Goal: Information Seeking & Learning: Learn about a topic

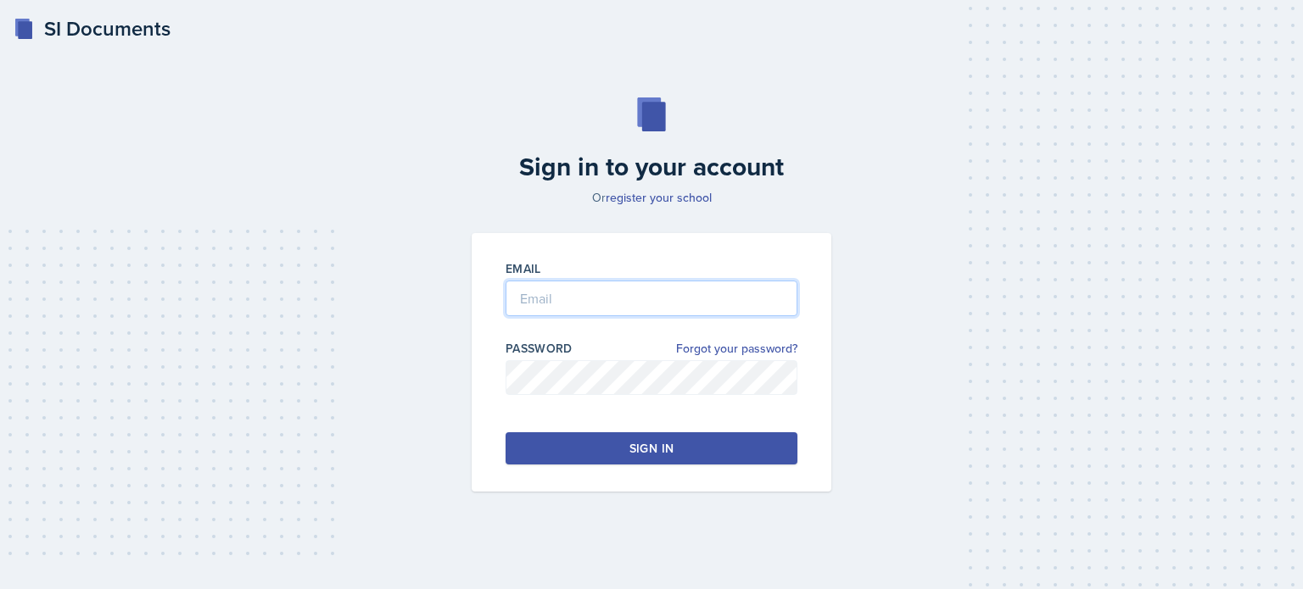
click at [550, 294] on input "email" at bounding box center [651, 299] width 292 height 36
type input "[EMAIL_ADDRESS][DOMAIN_NAME]"
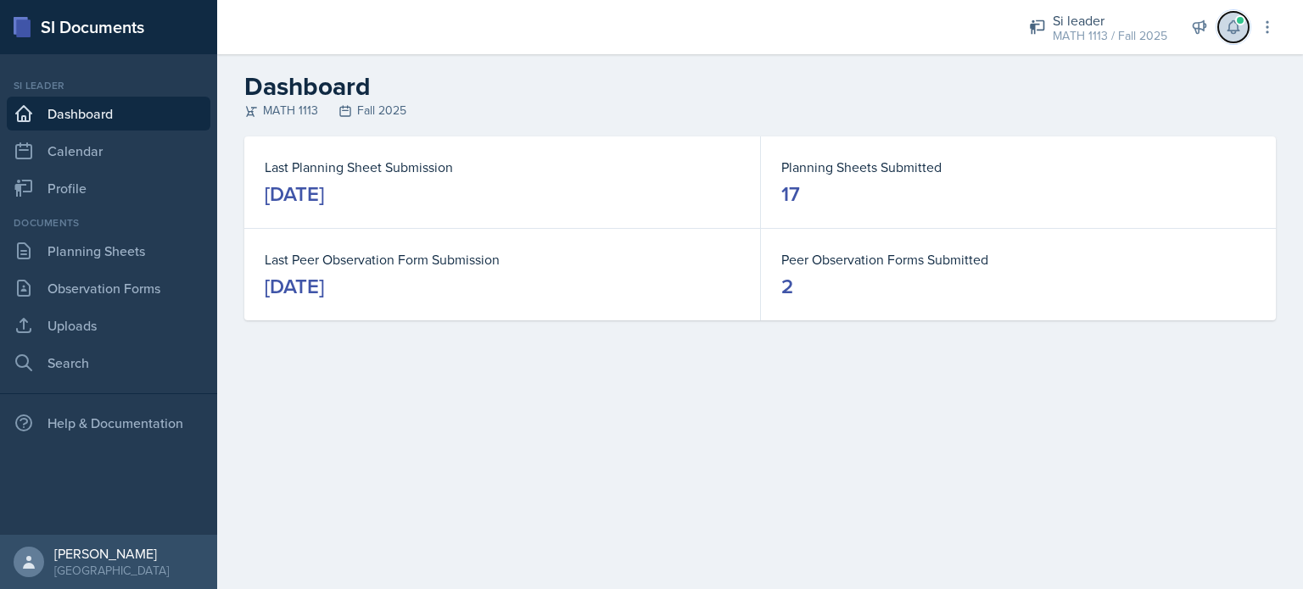
click at [1238, 27] on icon at bounding box center [1233, 27] width 17 height 17
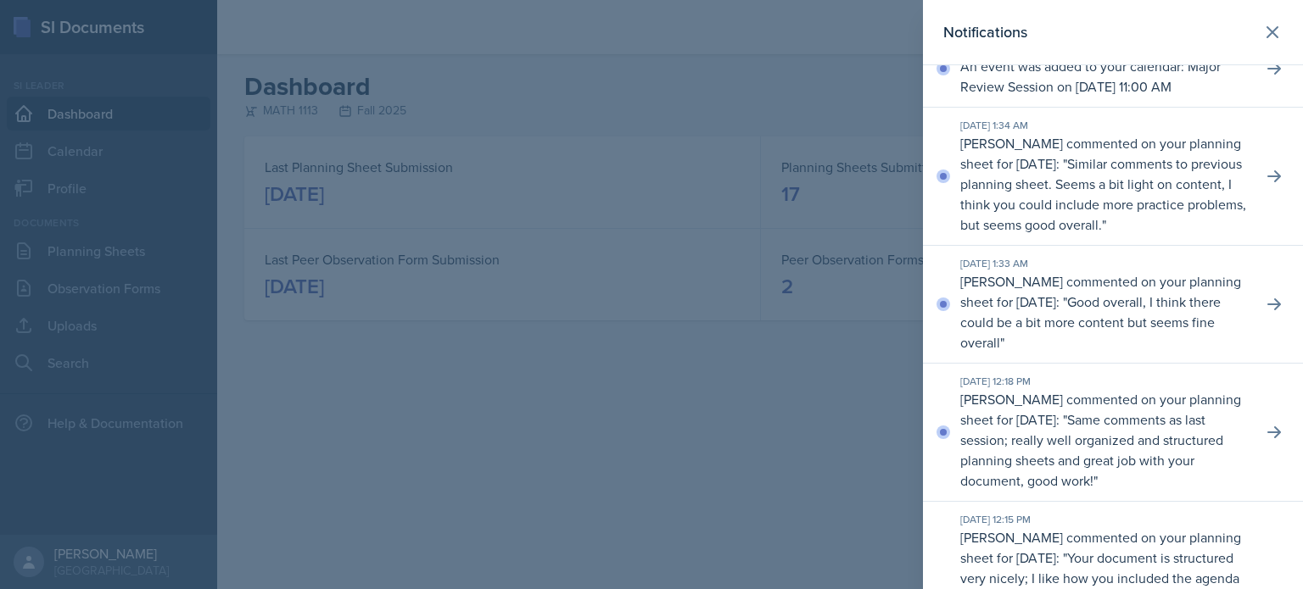
scroll to position [115, 0]
click at [305, 440] on div at bounding box center [651, 294] width 1303 height 589
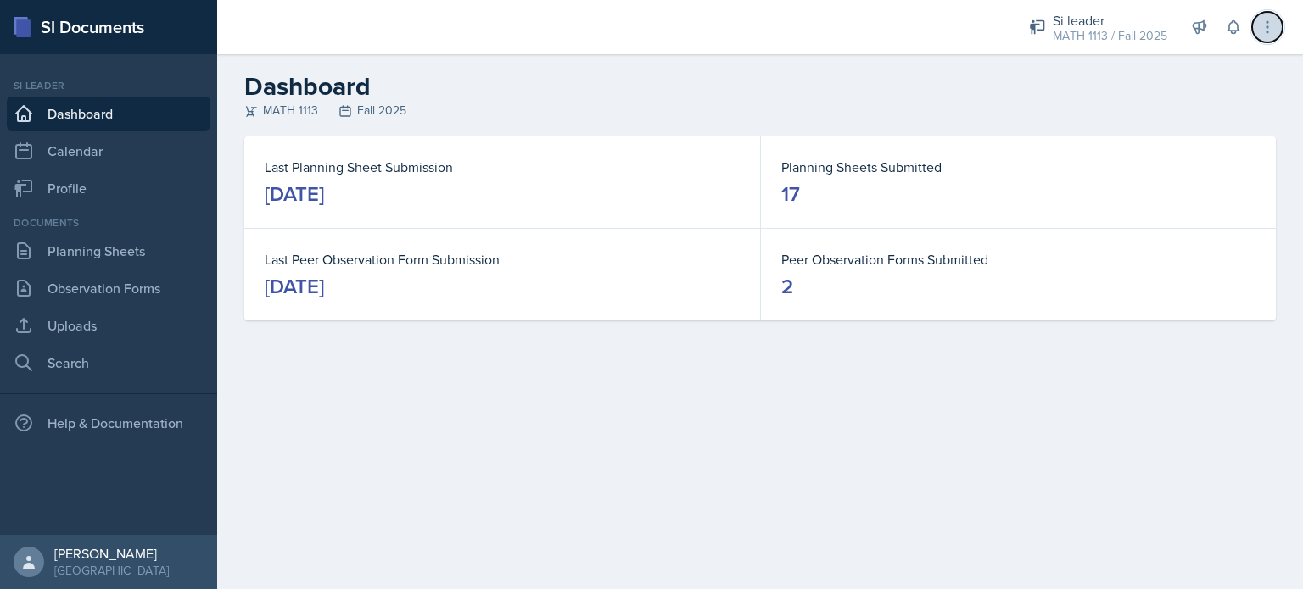
click at [1269, 28] on icon at bounding box center [1266, 27] width 17 height 17
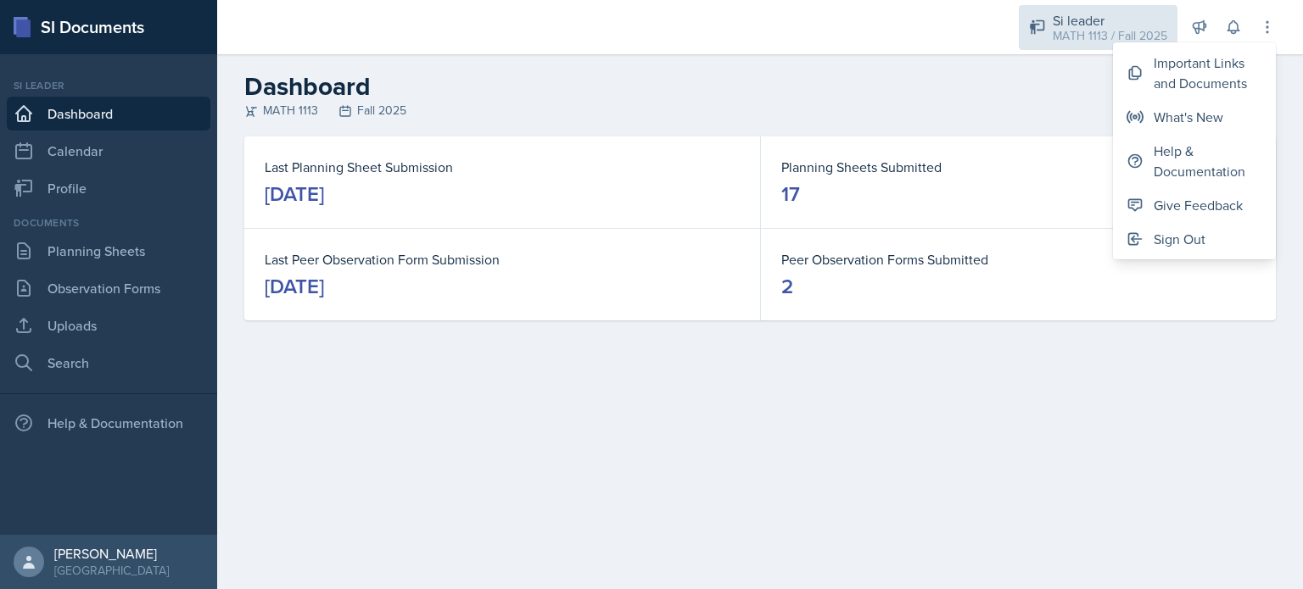
click at [1140, 36] on div "MATH 1113 / Fall 2025" at bounding box center [1109, 36] width 114 height 18
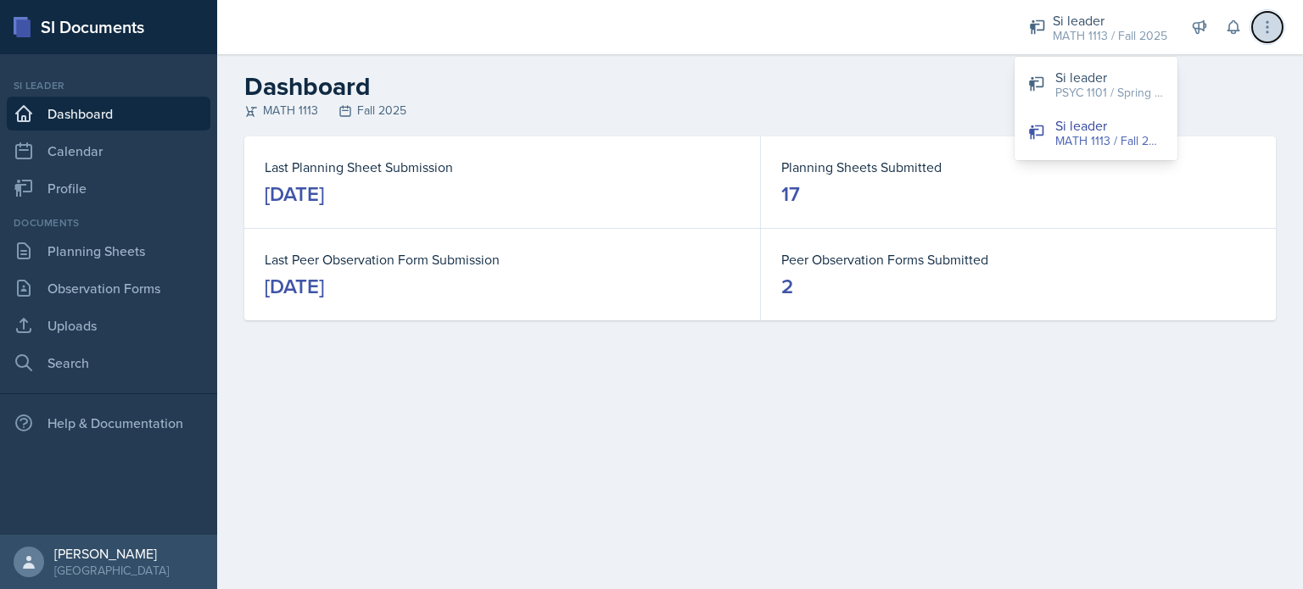
click at [1263, 22] on icon at bounding box center [1266, 27] width 17 height 17
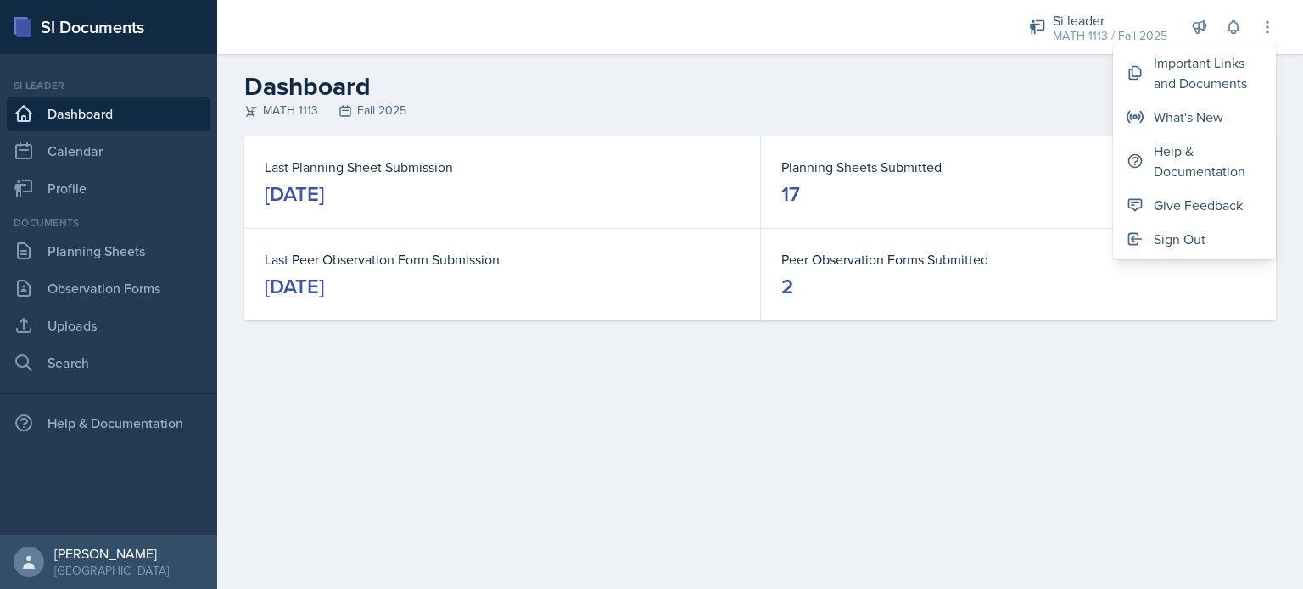
click at [926, 103] on div "MATH 1113 Fall 2025" at bounding box center [759, 111] width 1031 height 18
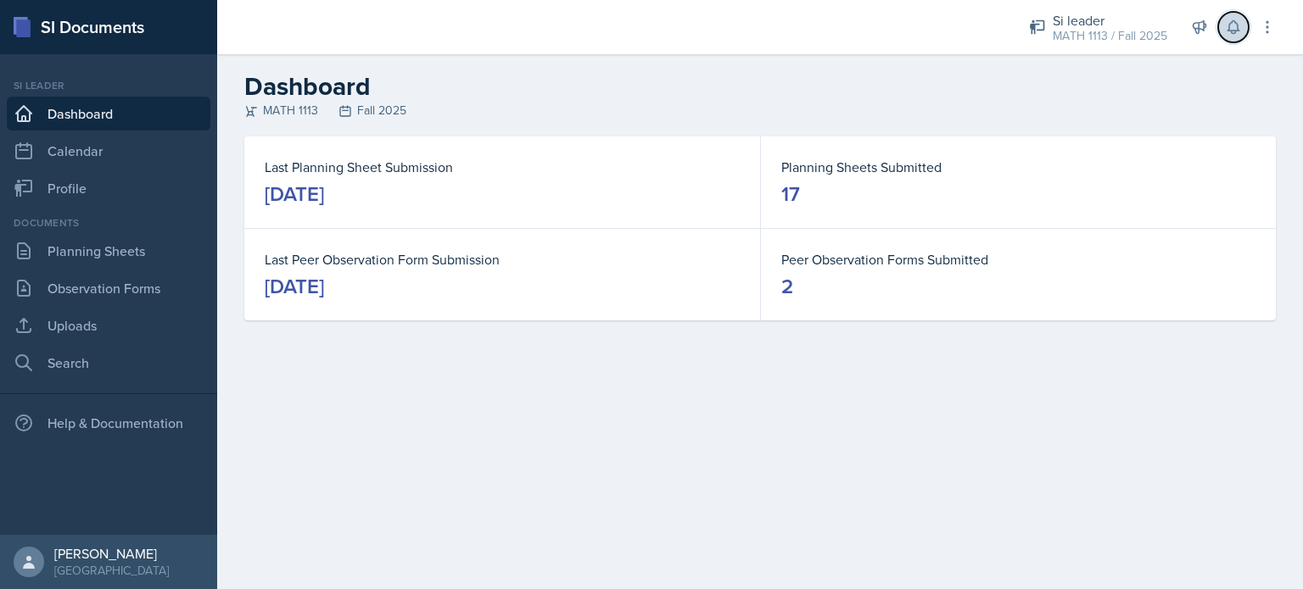
click at [1232, 26] on icon at bounding box center [1233, 27] width 17 height 17
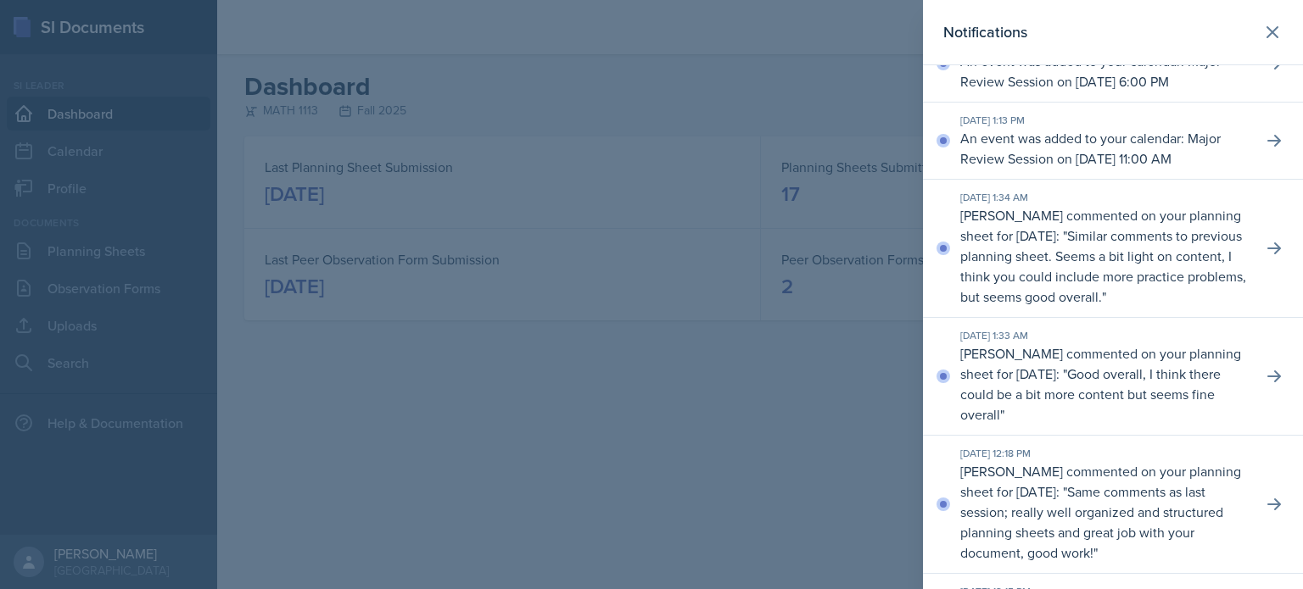
scroll to position [0, 0]
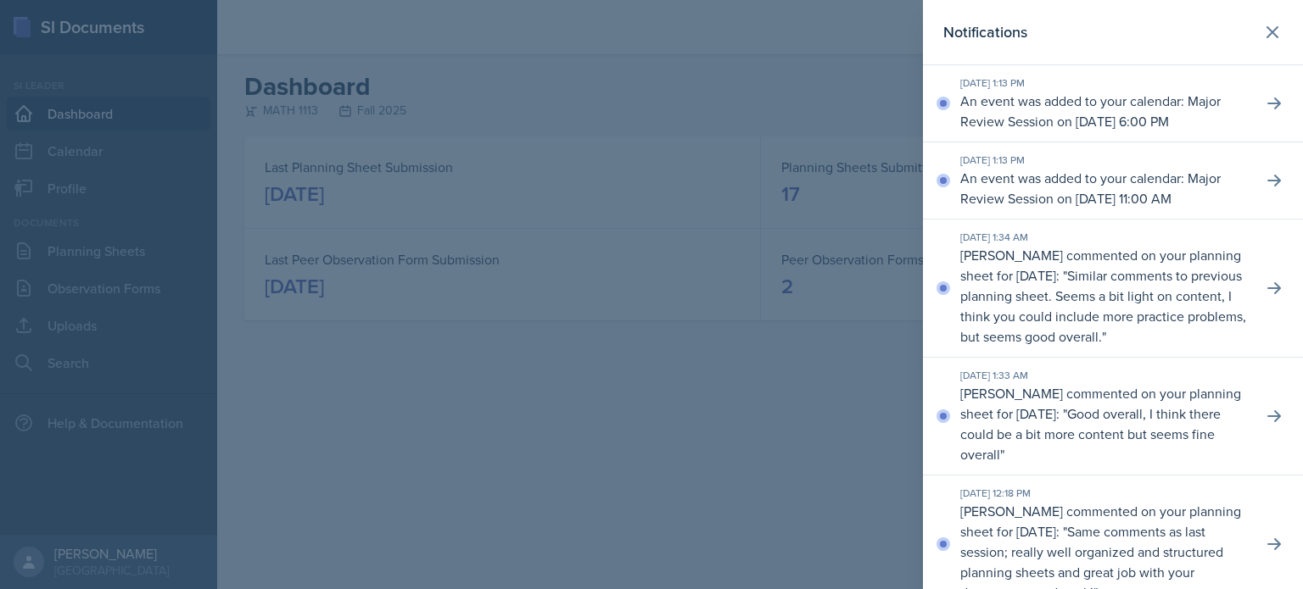
click at [429, 535] on div at bounding box center [651, 294] width 1303 height 589
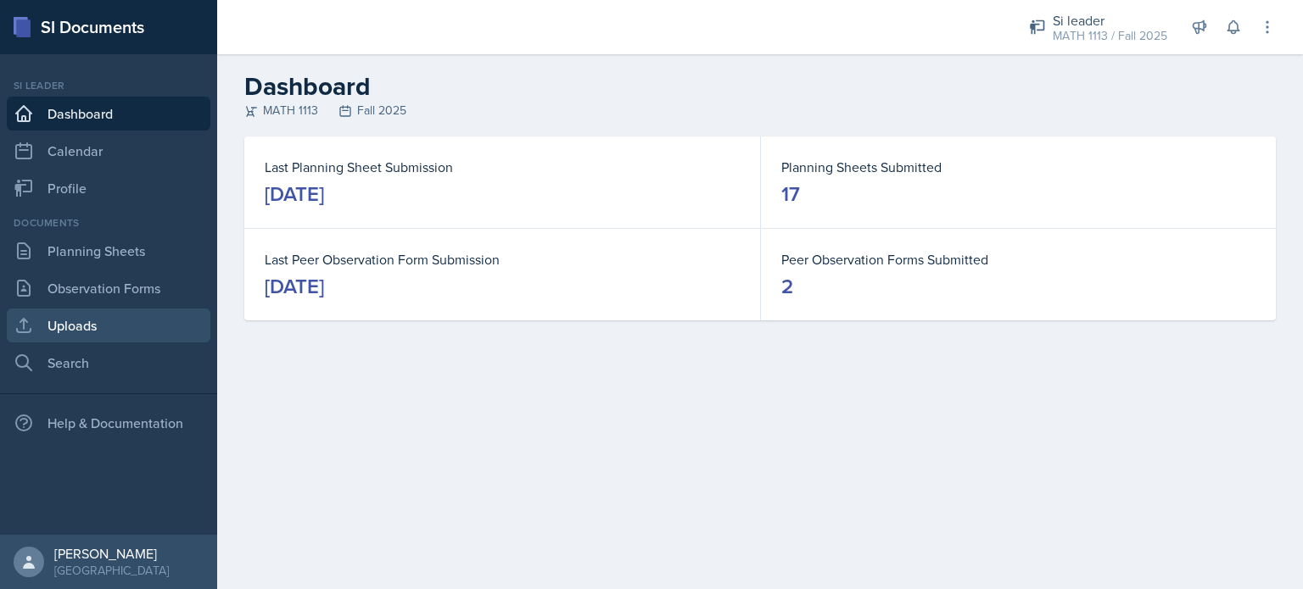
click at [59, 325] on link "Uploads" at bounding box center [109, 326] width 204 height 34
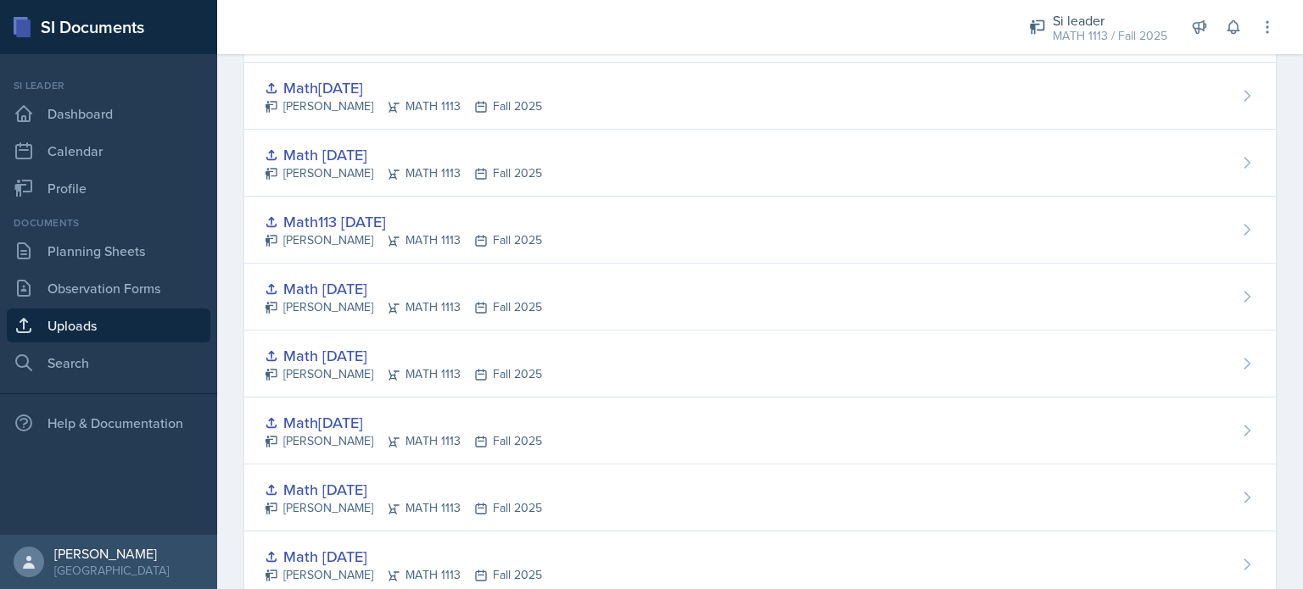
scroll to position [624, 0]
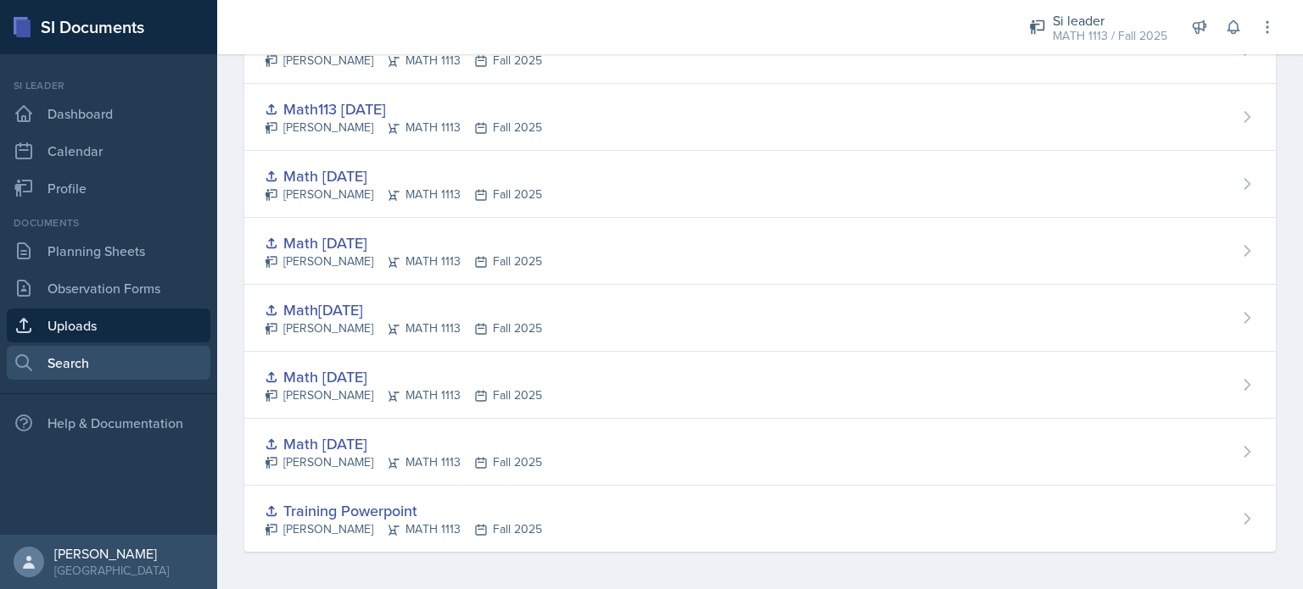
click at [45, 357] on link "Search" at bounding box center [109, 363] width 204 height 34
select select "all"
select select "1"
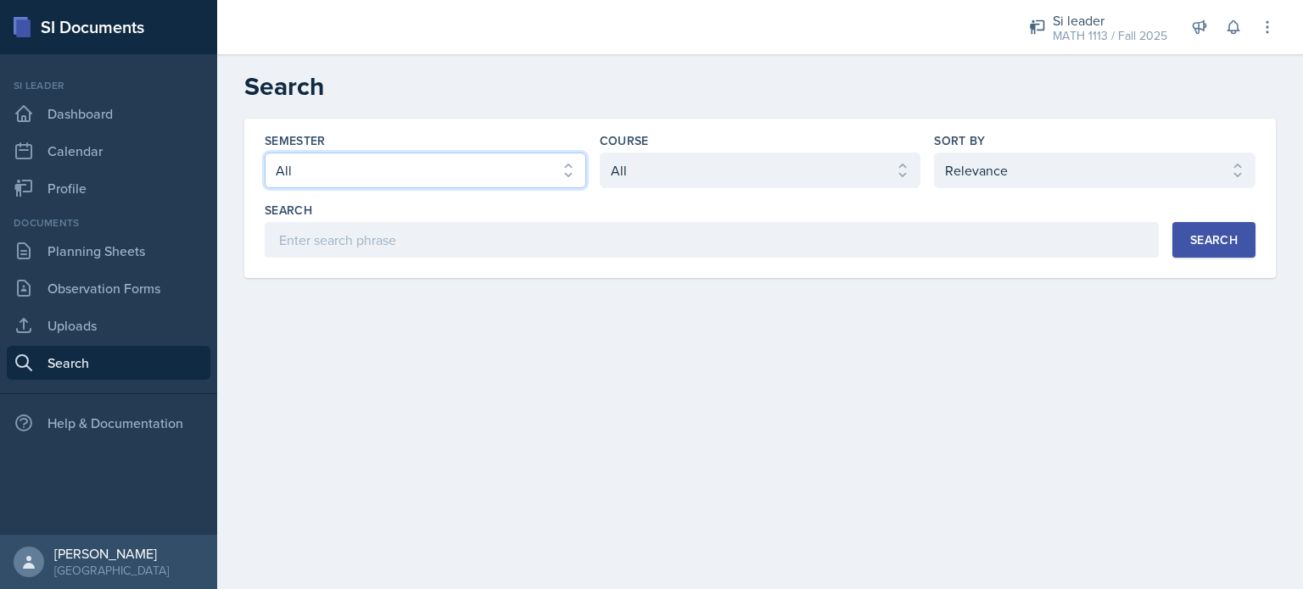
click at [465, 154] on select "Select semester All Fall 2025 Summer 2025 Spring 2025 Fall 2024 Summer 2024 Spr…" at bounding box center [425, 171] width 321 height 36
select select "2bed604d-1099-4043-b1bc-2365e8740244"
click at [265, 153] on select "Select semester All Fall 2025 Summer 2025 Spring 2025 Fall 2024 Summer 2024 Spr…" at bounding box center [425, 171] width 321 height 36
click at [661, 188] on div "Semester Select semester All Fall 2025 Summer 2025 Spring 2025 Fall 2024 Summer…" at bounding box center [760, 195] width 991 height 126
click at [656, 181] on select "Select course All ACCT 2101 ACCT 2102 ACCT 4050 ANTH 1102 ANTH 3301 ARCH 1000 A…" at bounding box center [760, 171] width 321 height 36
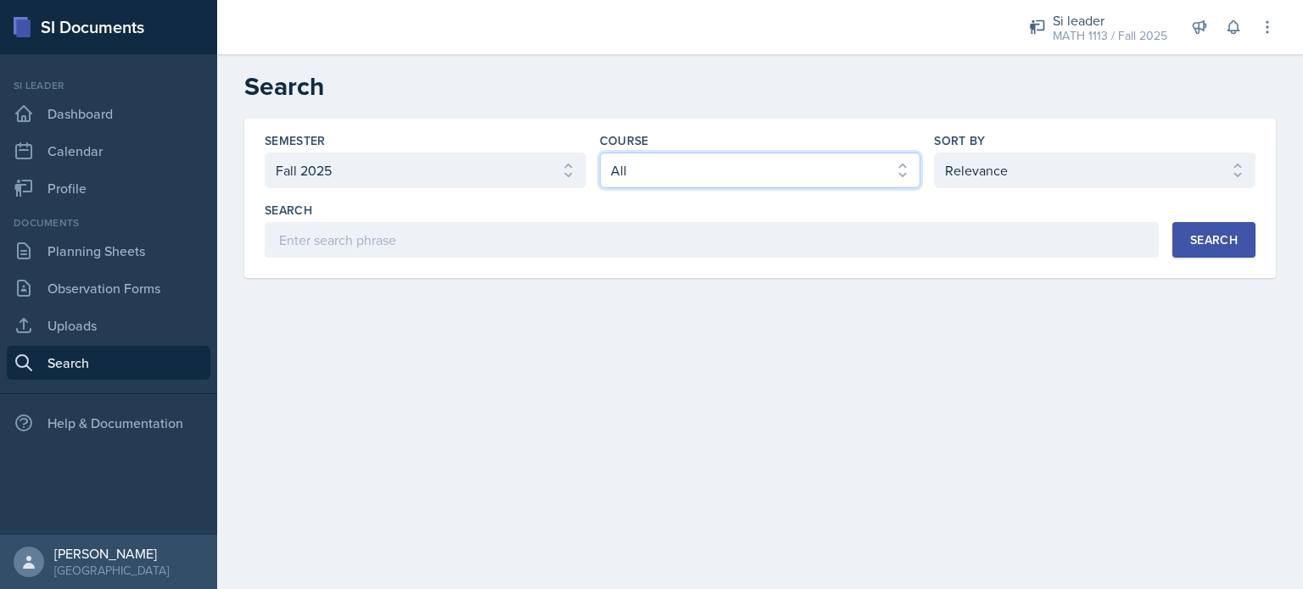
select select "eba8394b-6708-46b4-aadd-23307f960558"
click at [600, 153] on select "Select course All ACCT 2101 ACCT 2102 ACCT 4050 ANTH 1102 ANTH 3301 ARCH 1000 A…" at bounding box center [760, 171] width 321 height 36
click at [1203, 237] on div "Search" at bounding box center [1213, 240] width 47 height 14
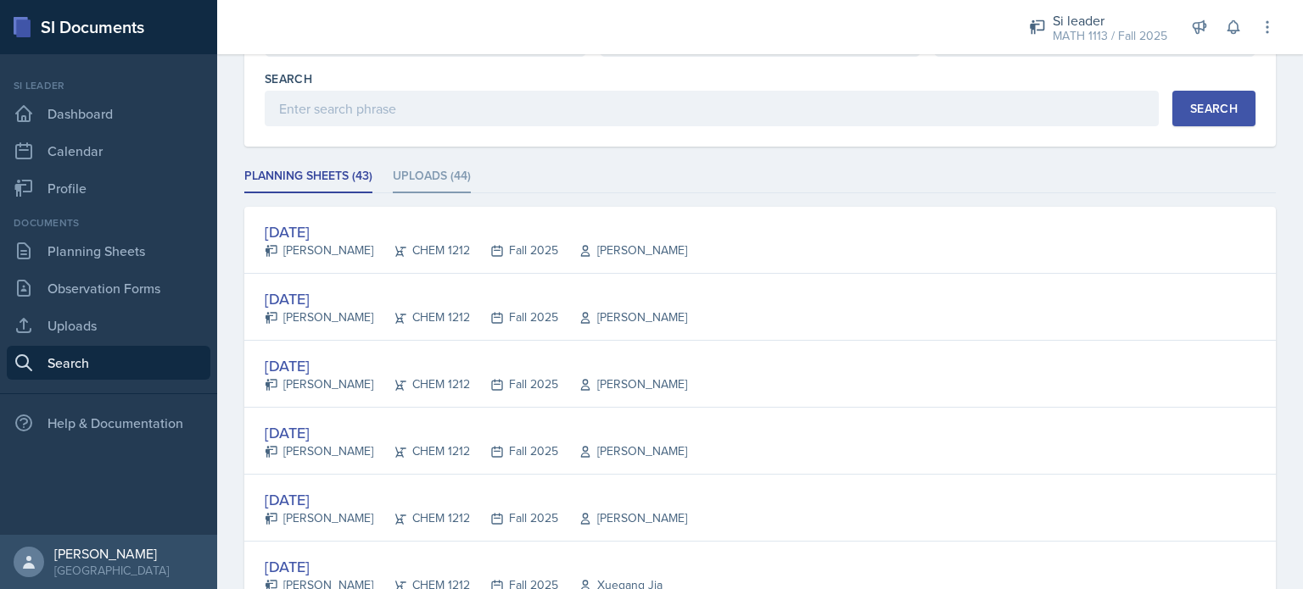
scroll to position [139, 0]
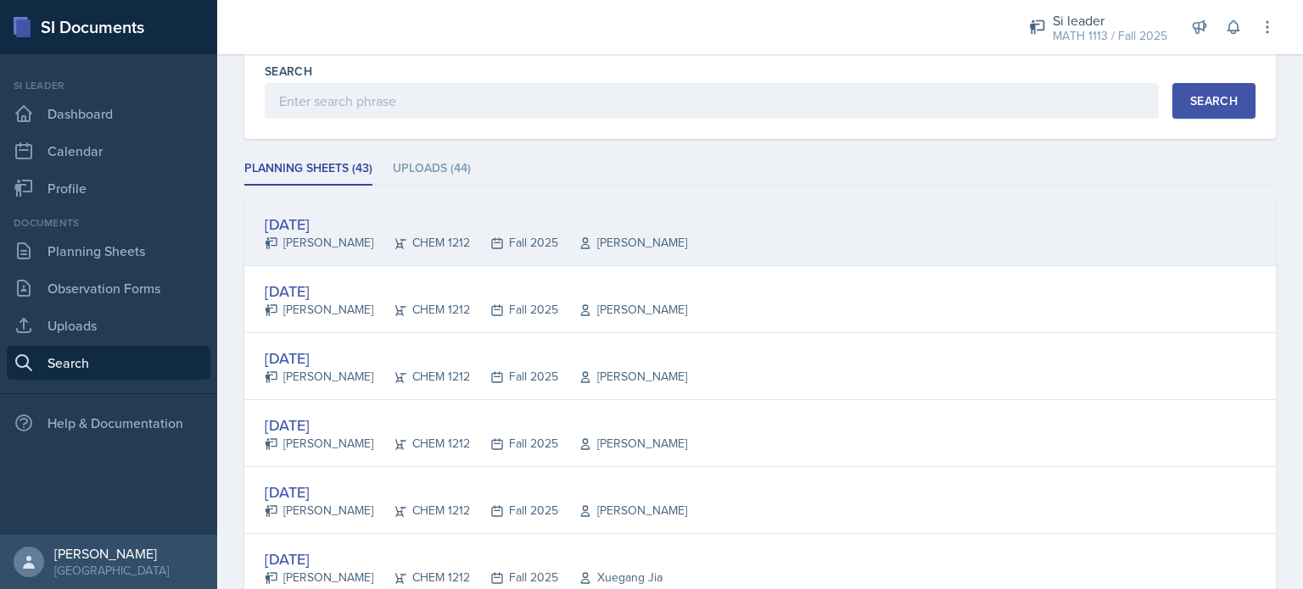
click at [345, 220] on div "[DATE]" at bounding box center [476, 224] width 422 height 23
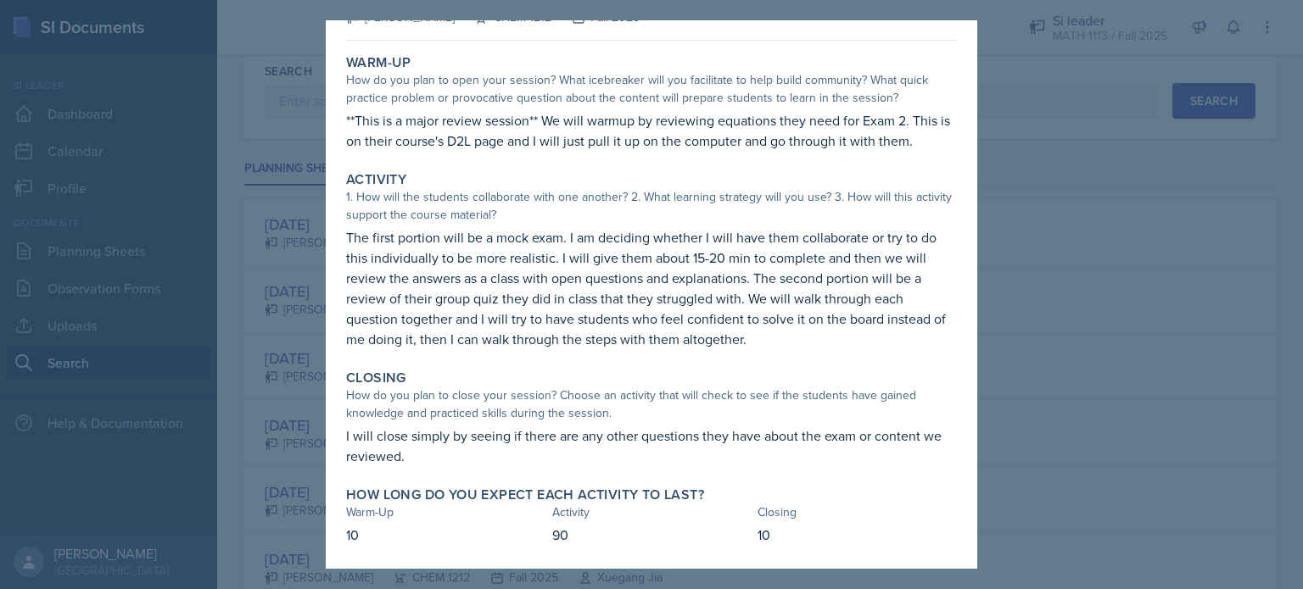
scroll to position [0, 0]
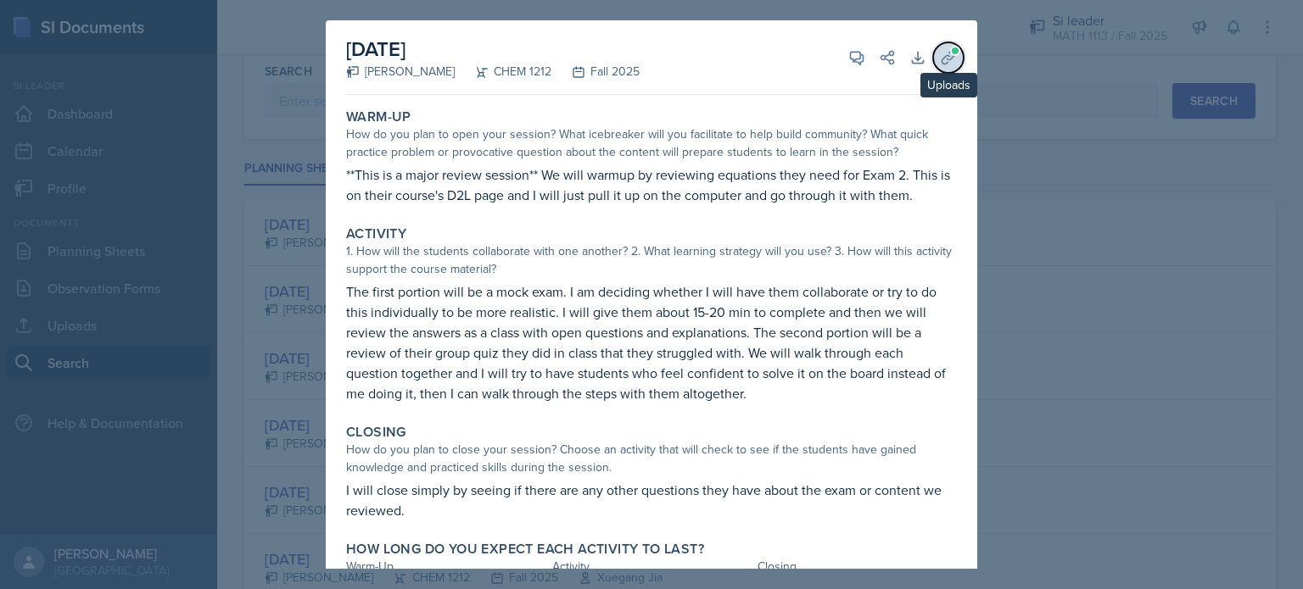
click at [943, 57] on button "Uploads" at bounding box center [948, 57] width 31 height 31
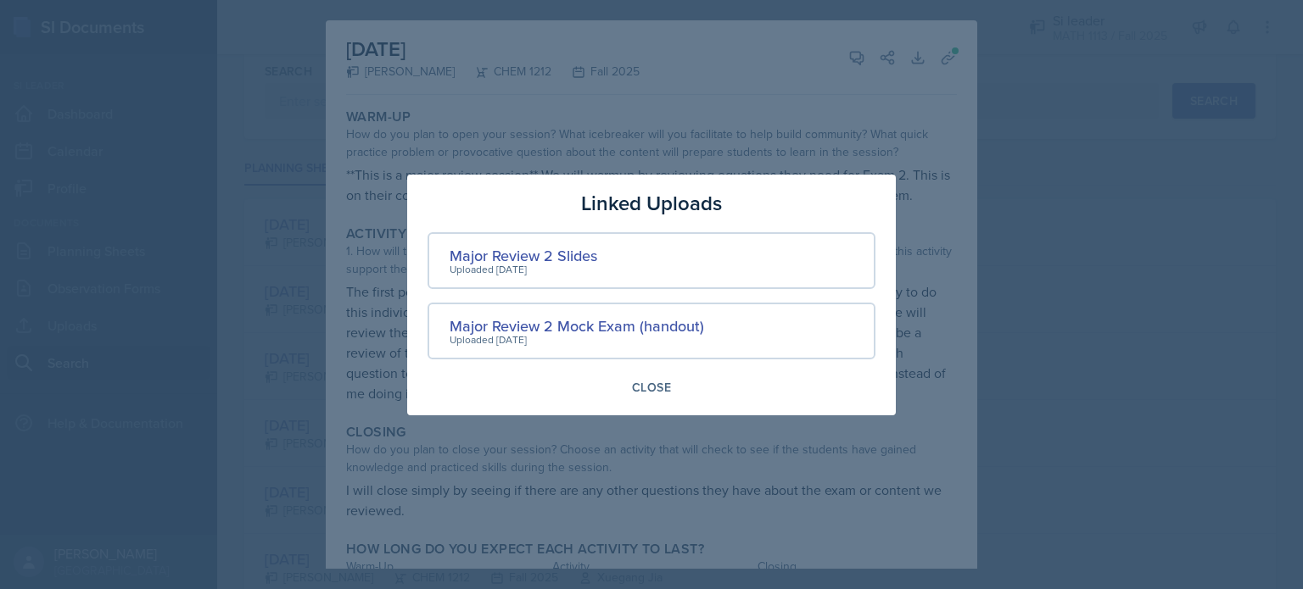
click at [493, 334] on div "Uploaded [DATE]" at bounding box center [576, 339] width 254 height 15
click at [484, 325] on div "Major Review 2 Mock Exam (handout)" at bounding box center [576, 326] width 254 height 23
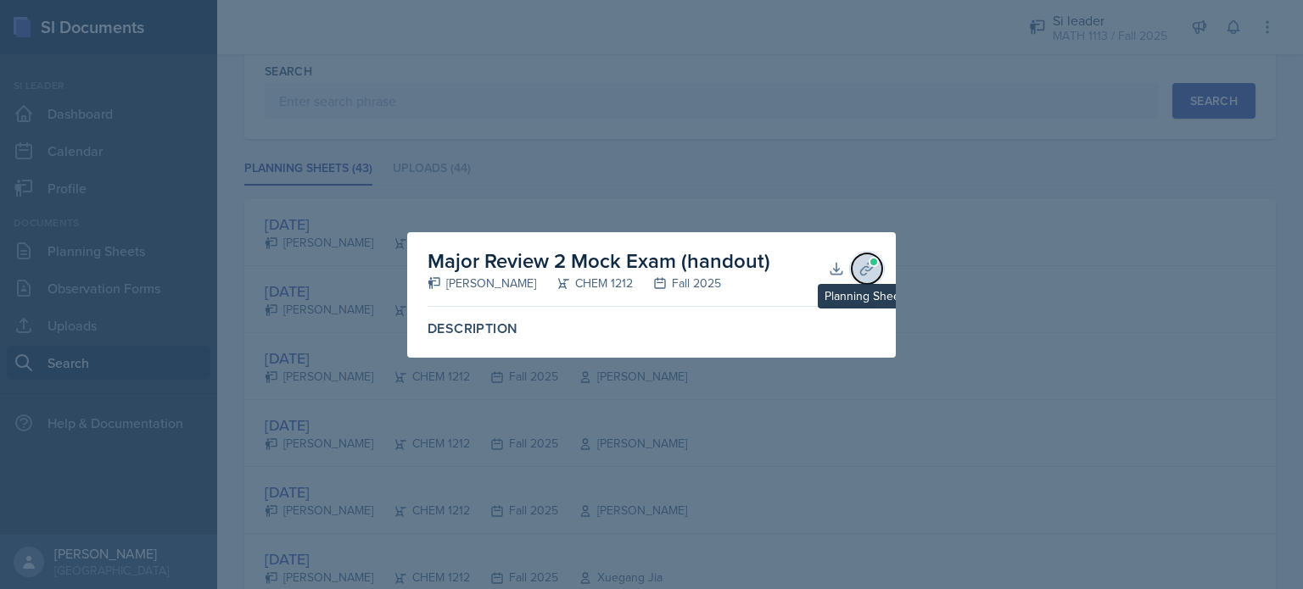
click at [868, 272] on icon at bounding box center [866, 268] width 17 height 17
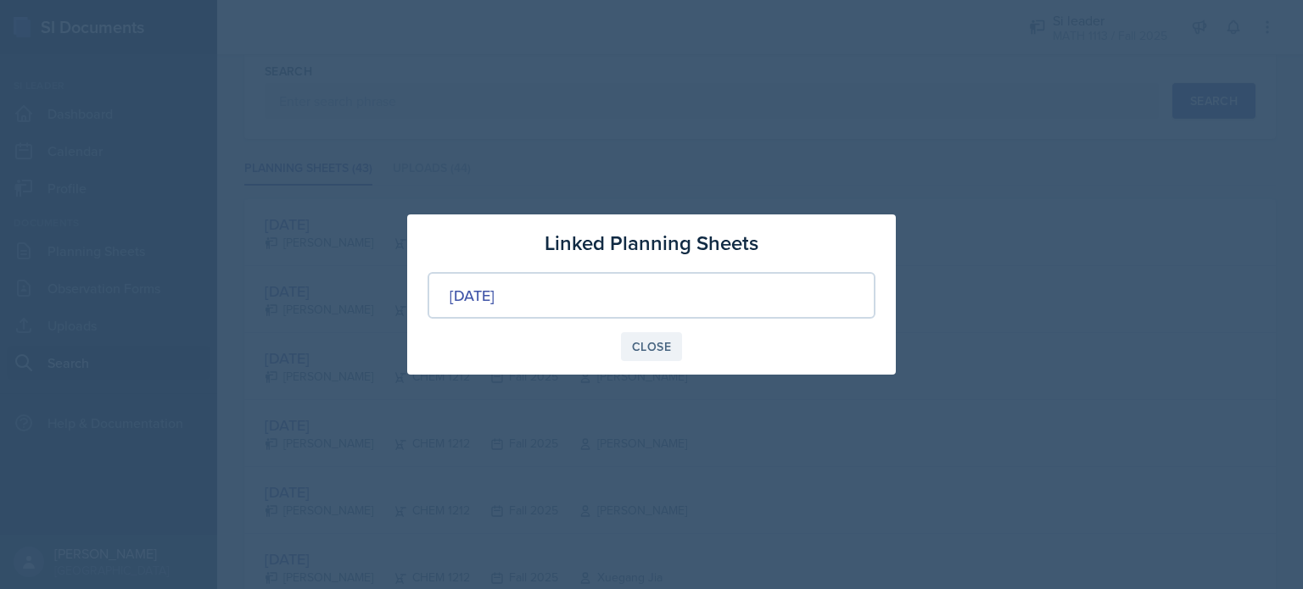
click at [654, 350] on div "Close" at bounding box center [651, 347] width 39 height 14
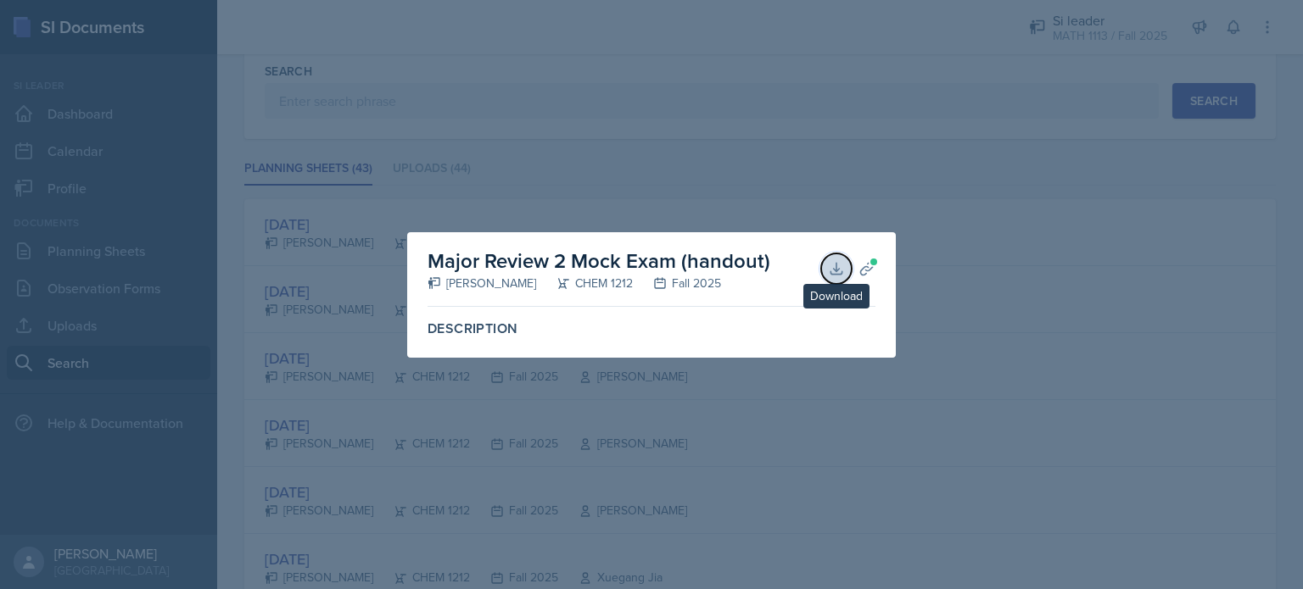
click at [827, 274] on button "Download" at bounding box center [836, 269] width 31 height 31
click at [773, 220] on div at bounding box center [651, 294] width 1303 height 589
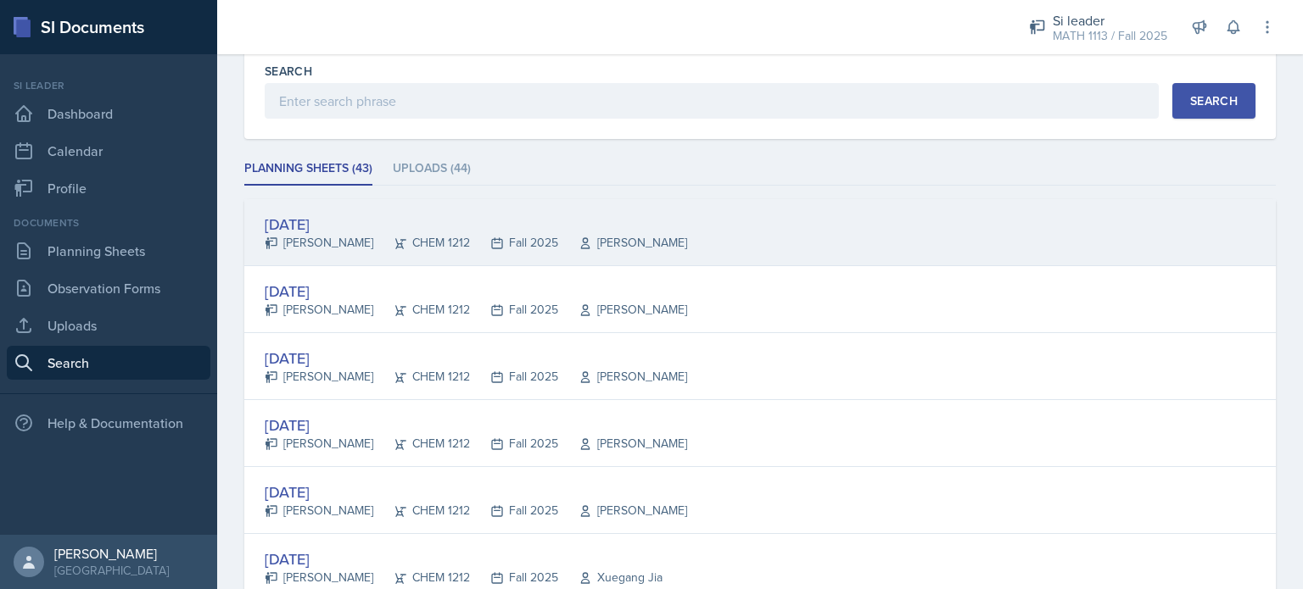
click at [432, 237] on div "CHEM 1212" at bounding box center [421, 243] width 97 height 18
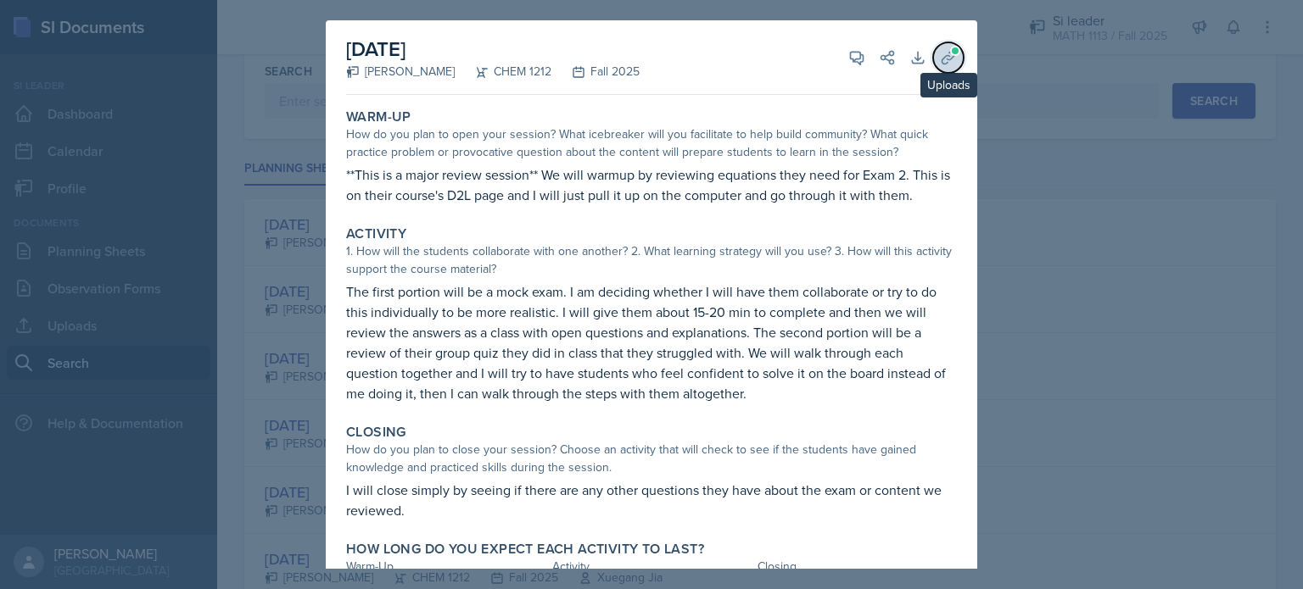
click at [940, 51] on icon at bounding box center [948, 57] width 17 height 17
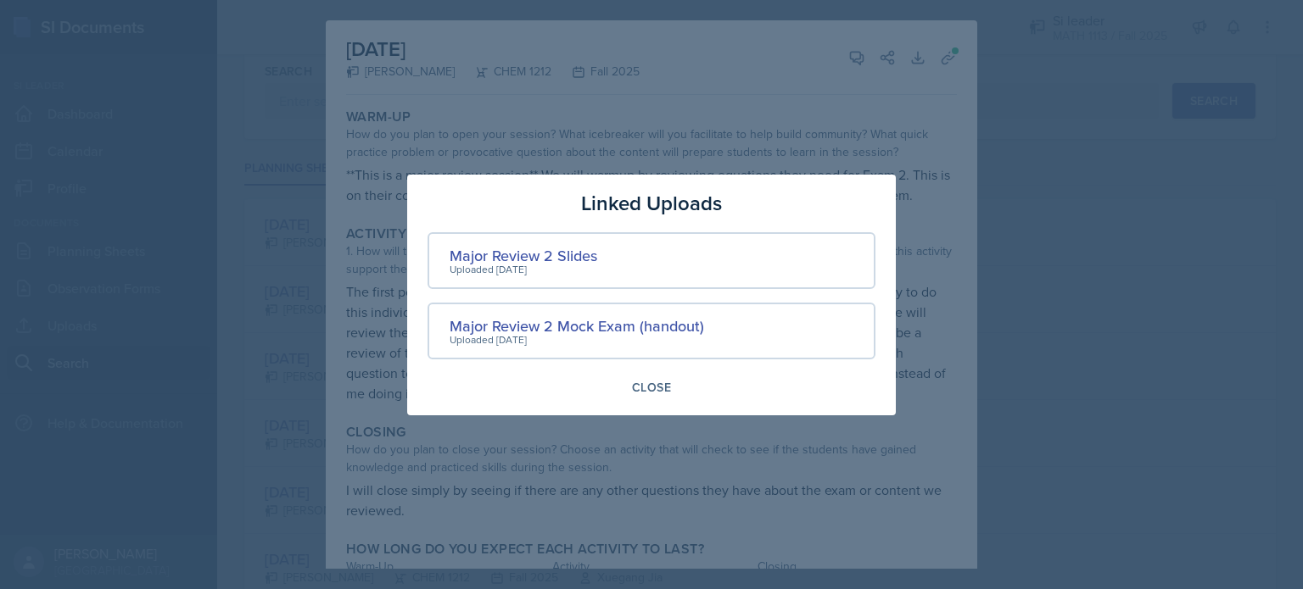
click at [471, 264] on div "Uploaded [DATE]" at bounding box center [523, 269] width 148 height 15
click at [466, 254] on div "Major Review 2 Slides" at bounding box center [523, 255] width 148 height 23
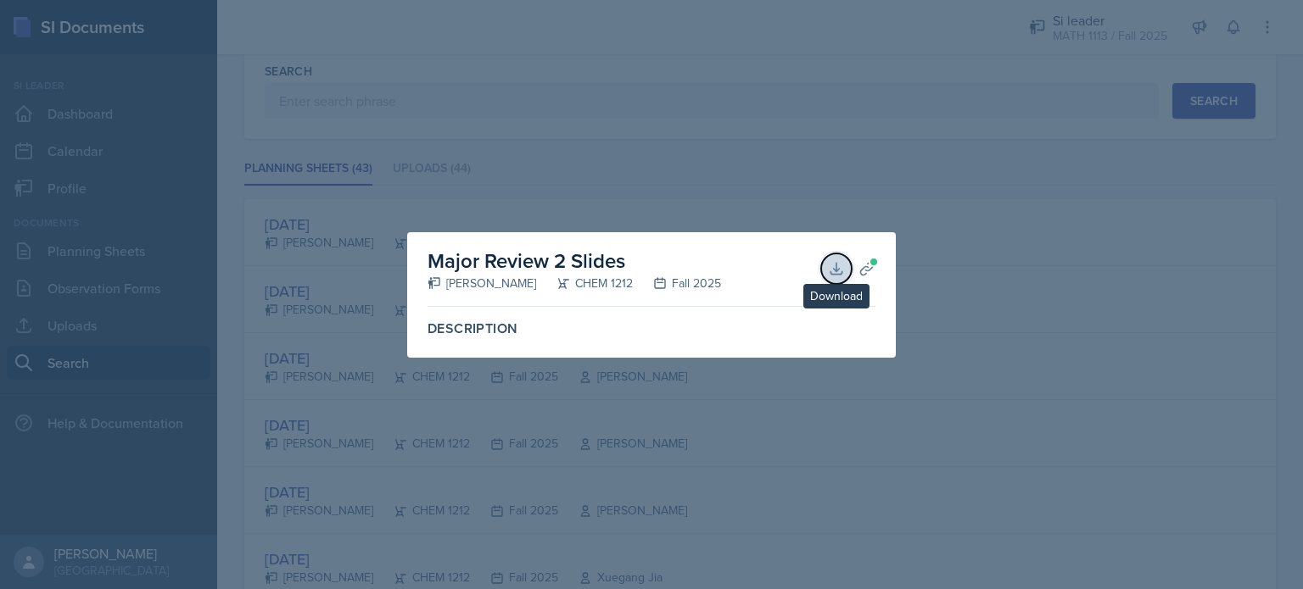
click at [828, 271] on icon at bounding box center [836, 268] width 17 height 17
click at [526, 226] on div at bounding box center [651, 294] width 1303 height 589
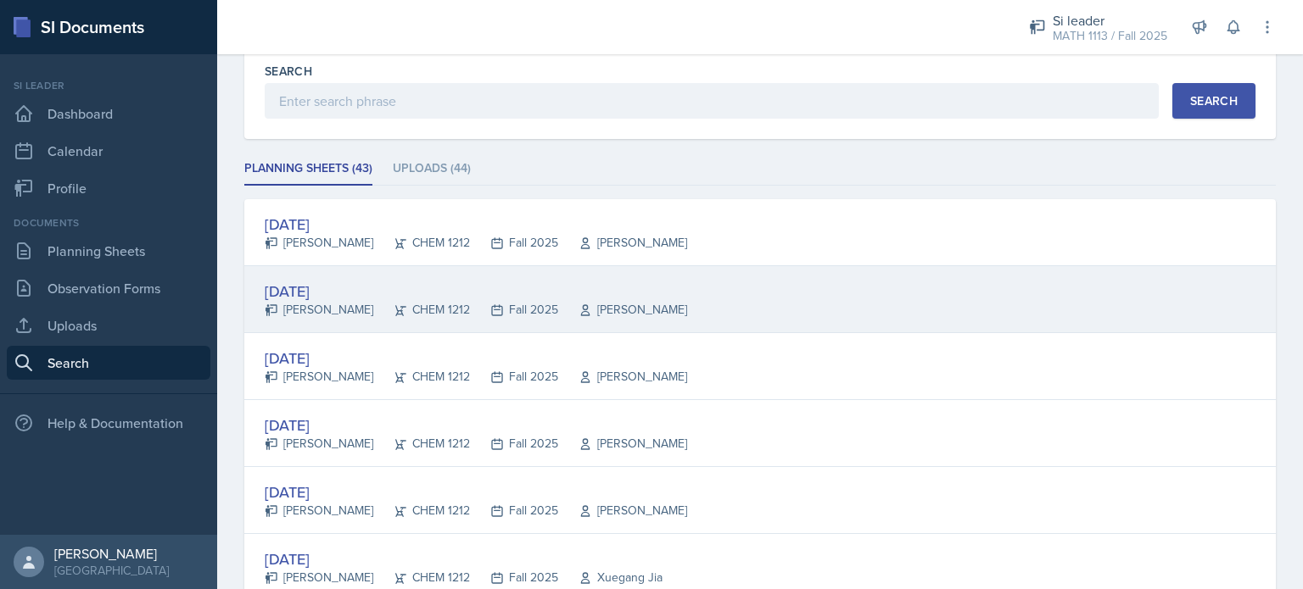
scroll to position [227, 0]
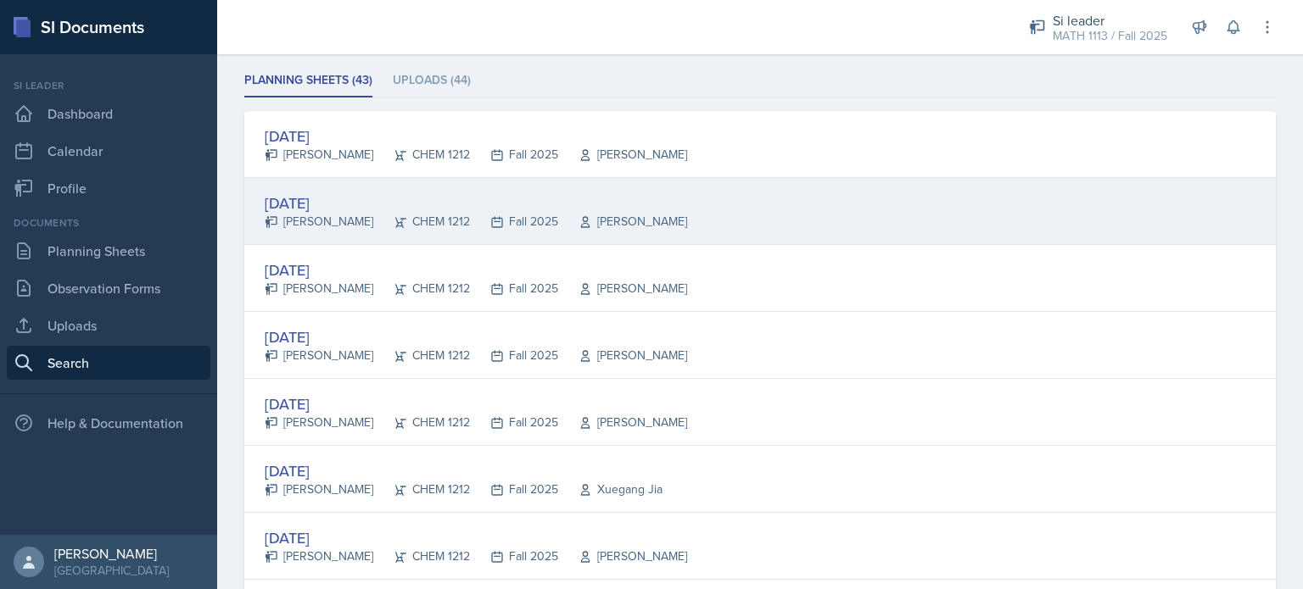
click at [366, 206] on div "[DATE]" at bounding box center [476, 203] width 422 height 23
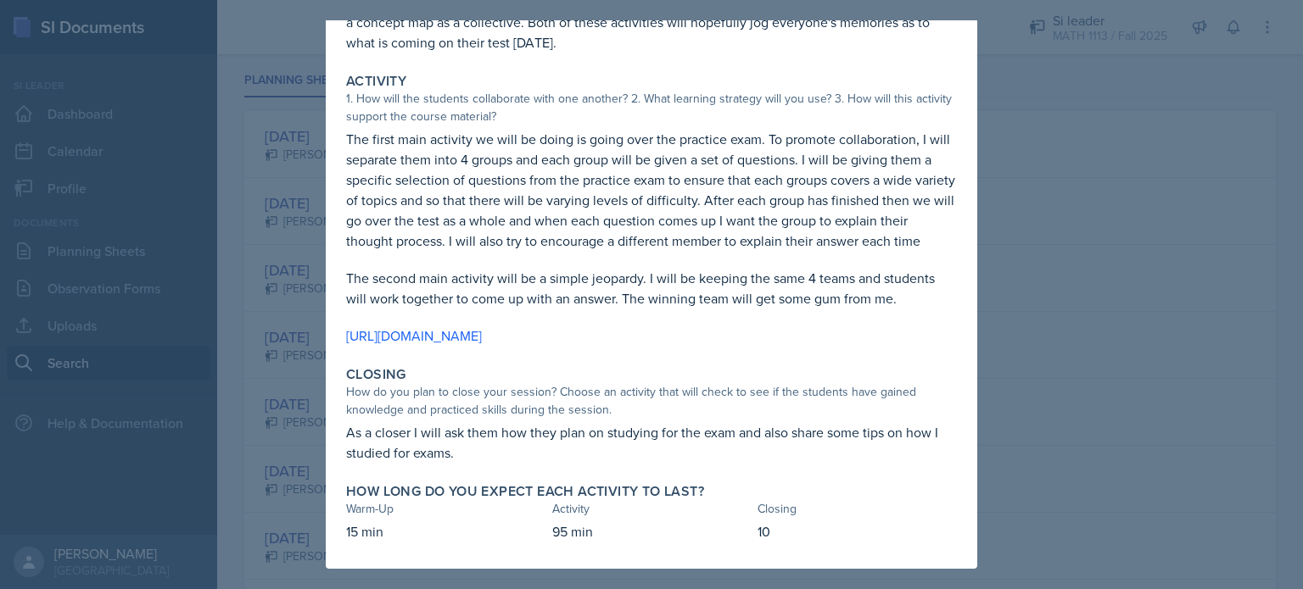
scroll to position [151, 0]
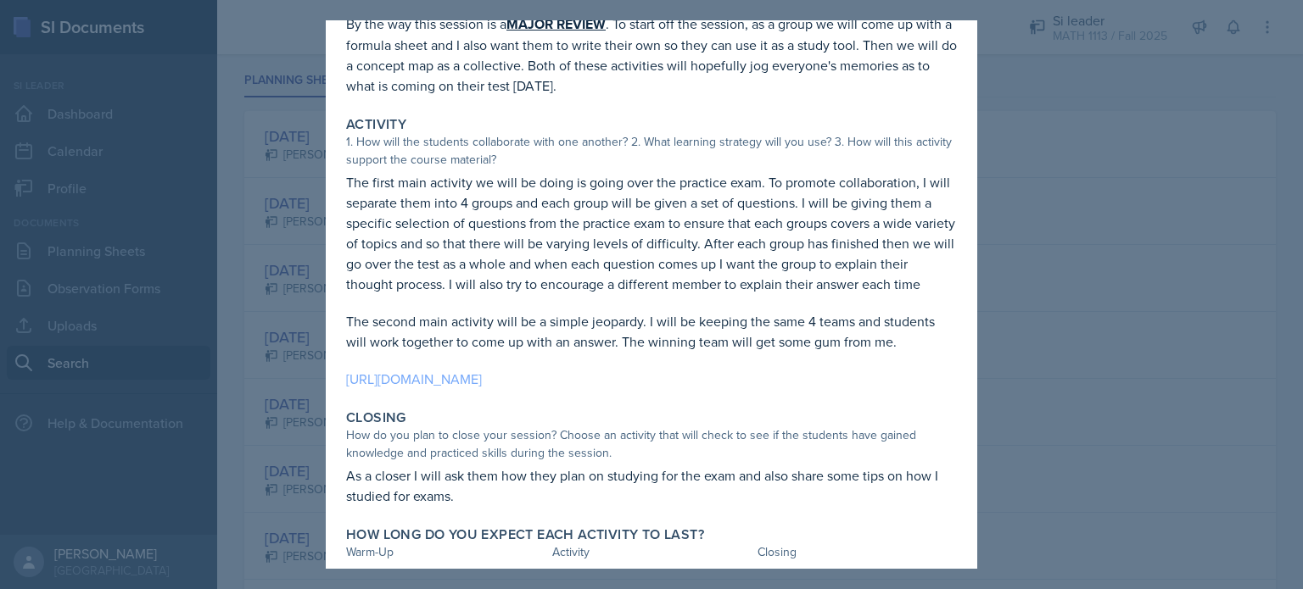
click at [429, 388] on link "[URL][DOMAIN_NAME]" at bounding box center [414, 379] width 136 height 19
click at [279, 246] on div at bounding box center [651, 294] width 1303 height 589
